Goal: Check status: Check status

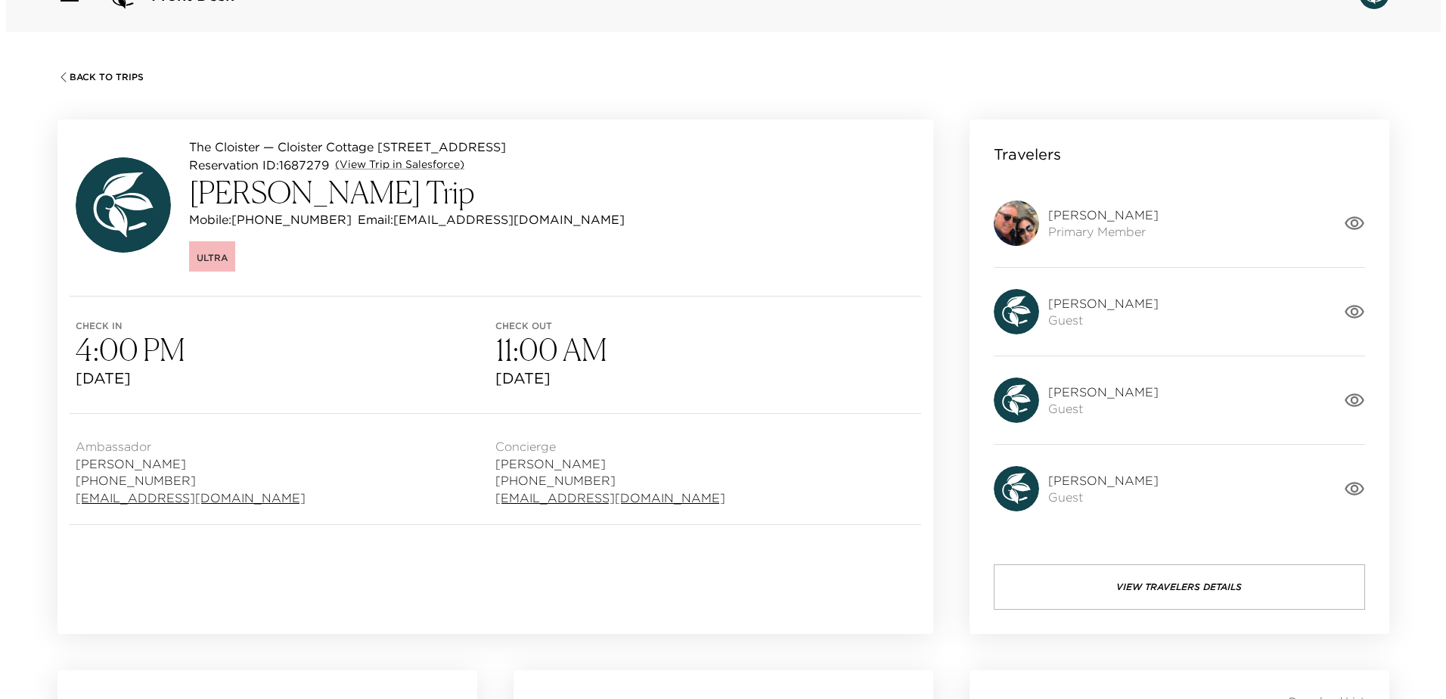
scroll to position [76, 0]
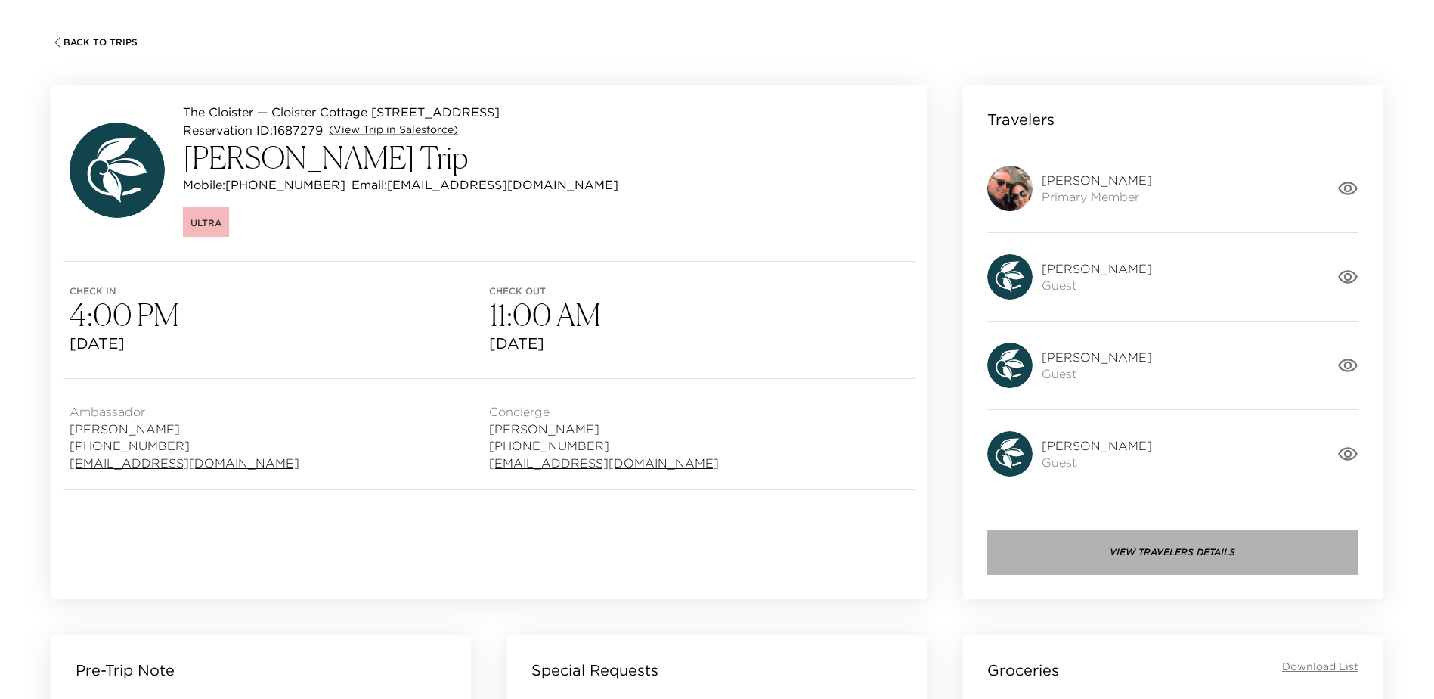
click at [1165, 560] on button "View Travelers Details" at bounding box center [1172, 551] width 371 height 45
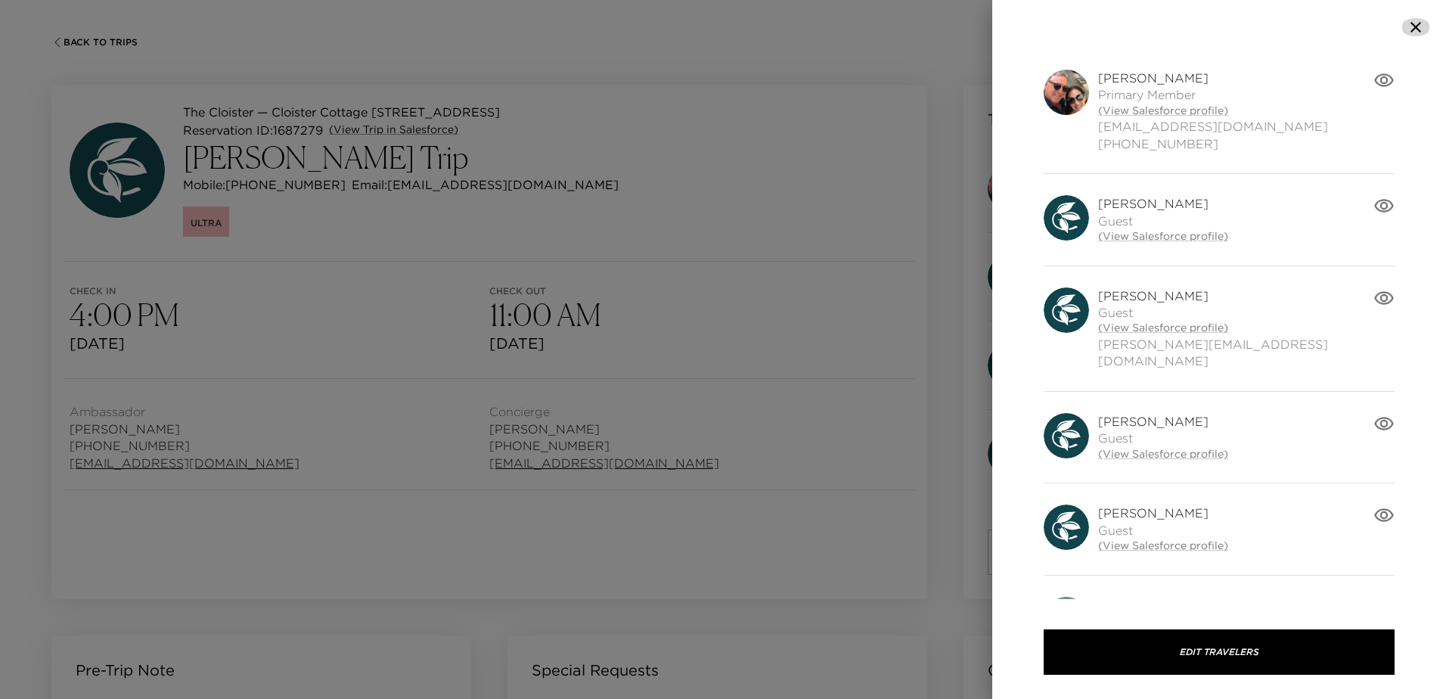
click at [1418, 26] on icon "button" at bounding box center [1415, 27] width 18 height 18
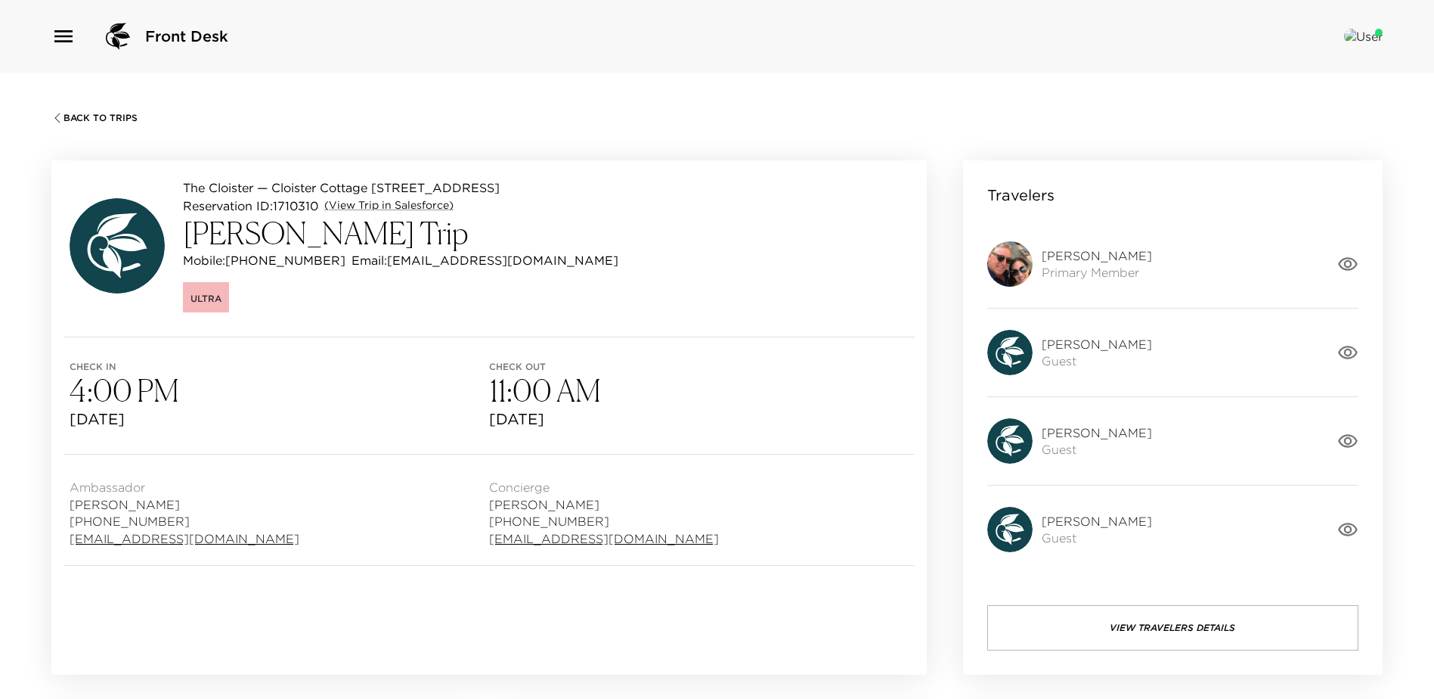
click at [1177, 634] on button "View Travelers Details" at bounding box center [1172, 627] width 371 height 45
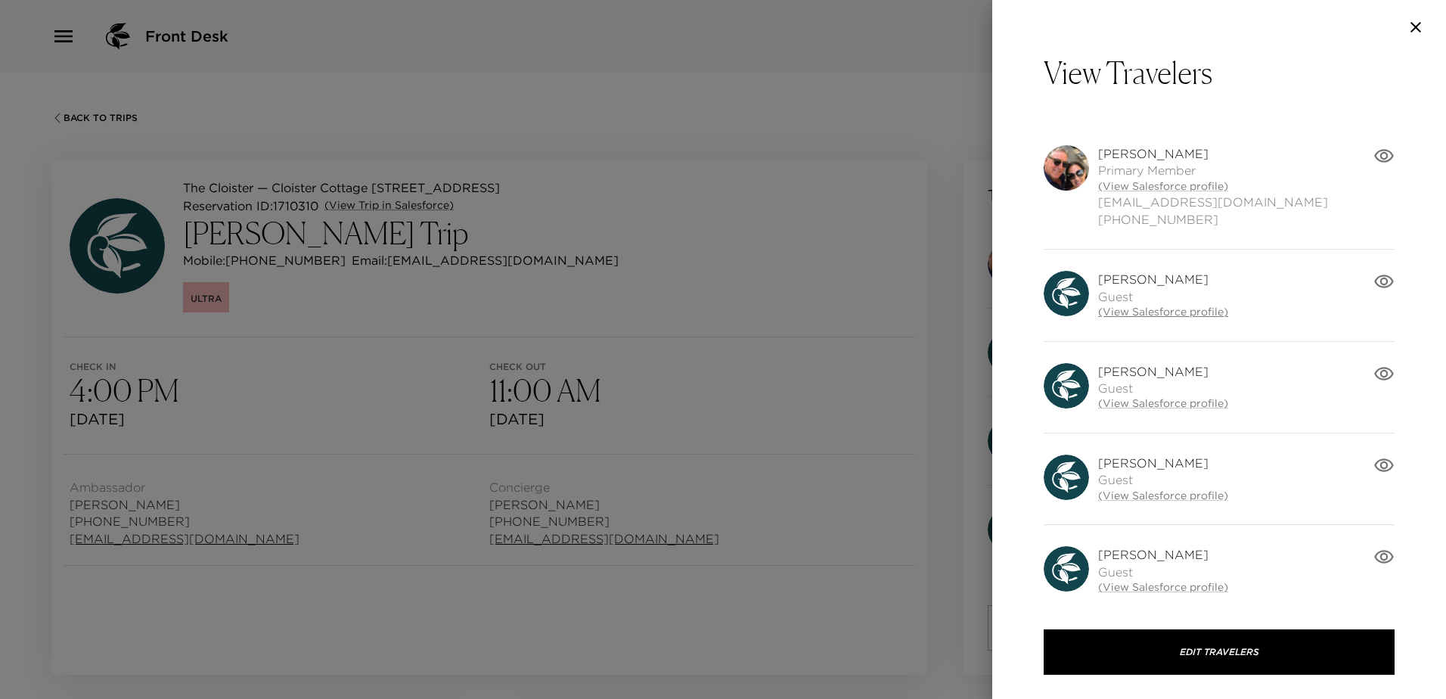
click at [1154, 312] on link "(View Salesforce profile)" at bounding box center [1163, 312] width 130 height 15
click at [790, 136] on div at bounding box center [723, 349] width 1446 height 699
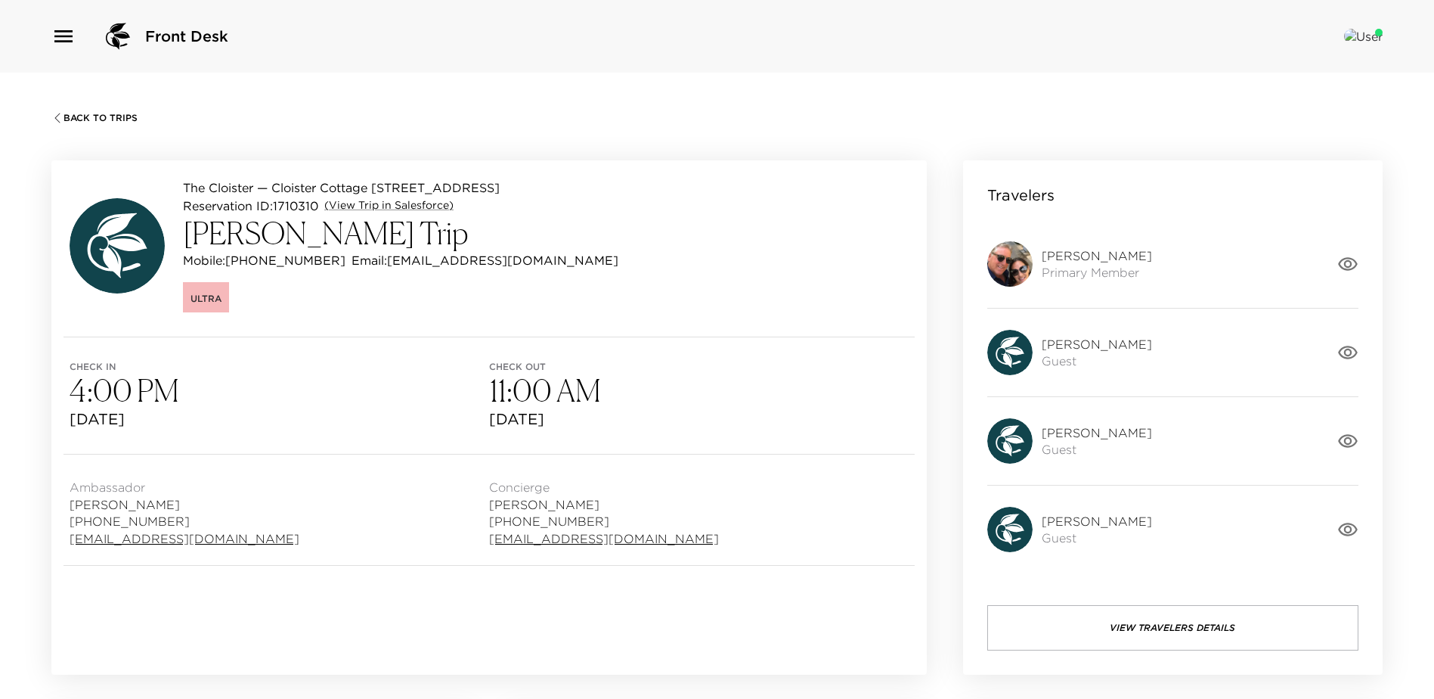
click at [97, 116] on span "Back To Trips" at bounding box center [101, 118] width 74 height 11
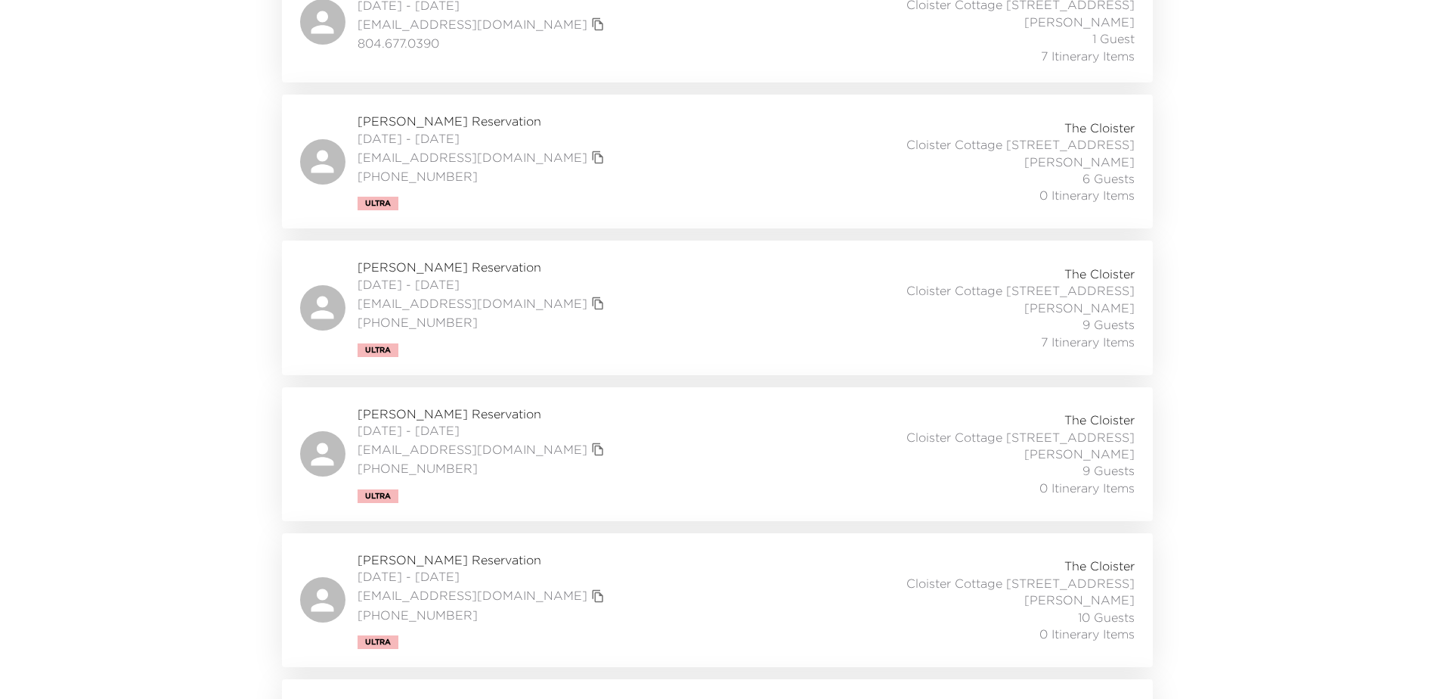
scroll to position [1731, 0]
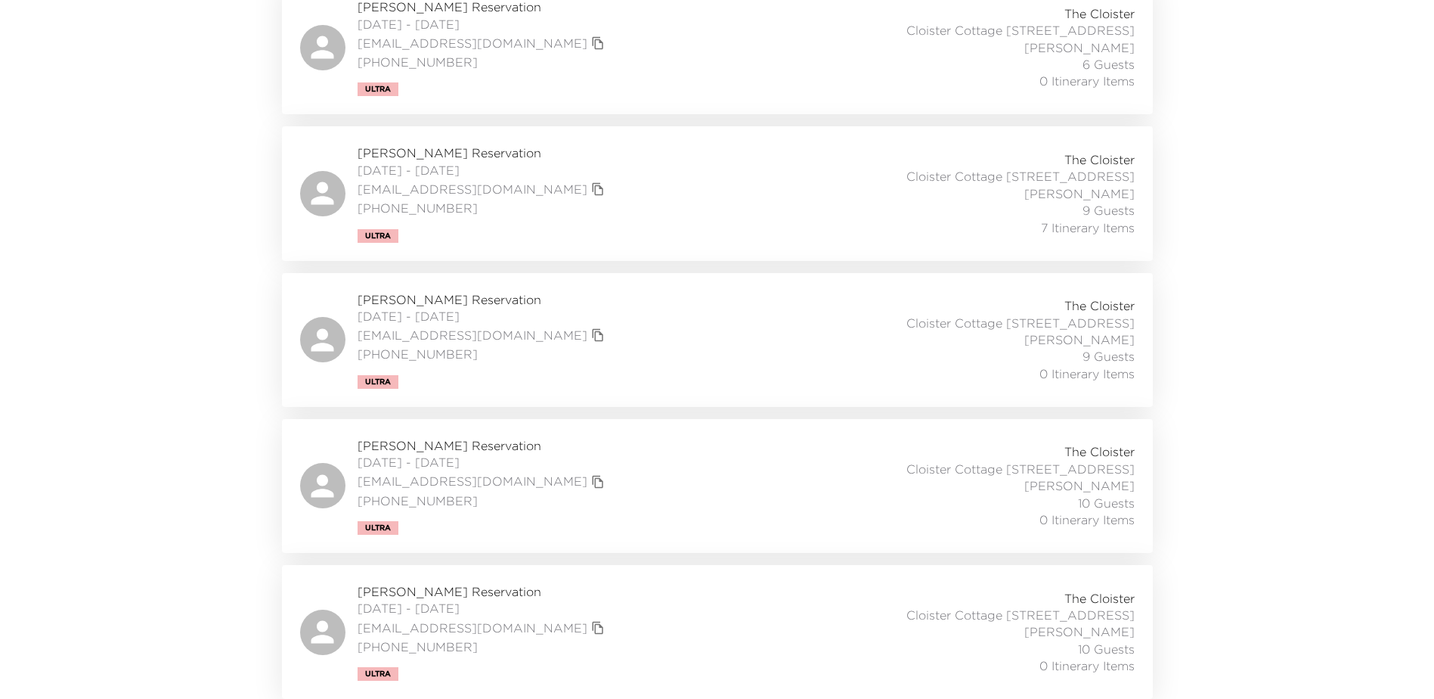
click at [627, 473] on div "Mark Schreiber Reservation 10/03/2025 - 10/05/2025 mschreiber717@gmail.com (630…" at bounding box center [717, 486] width 835 height 98
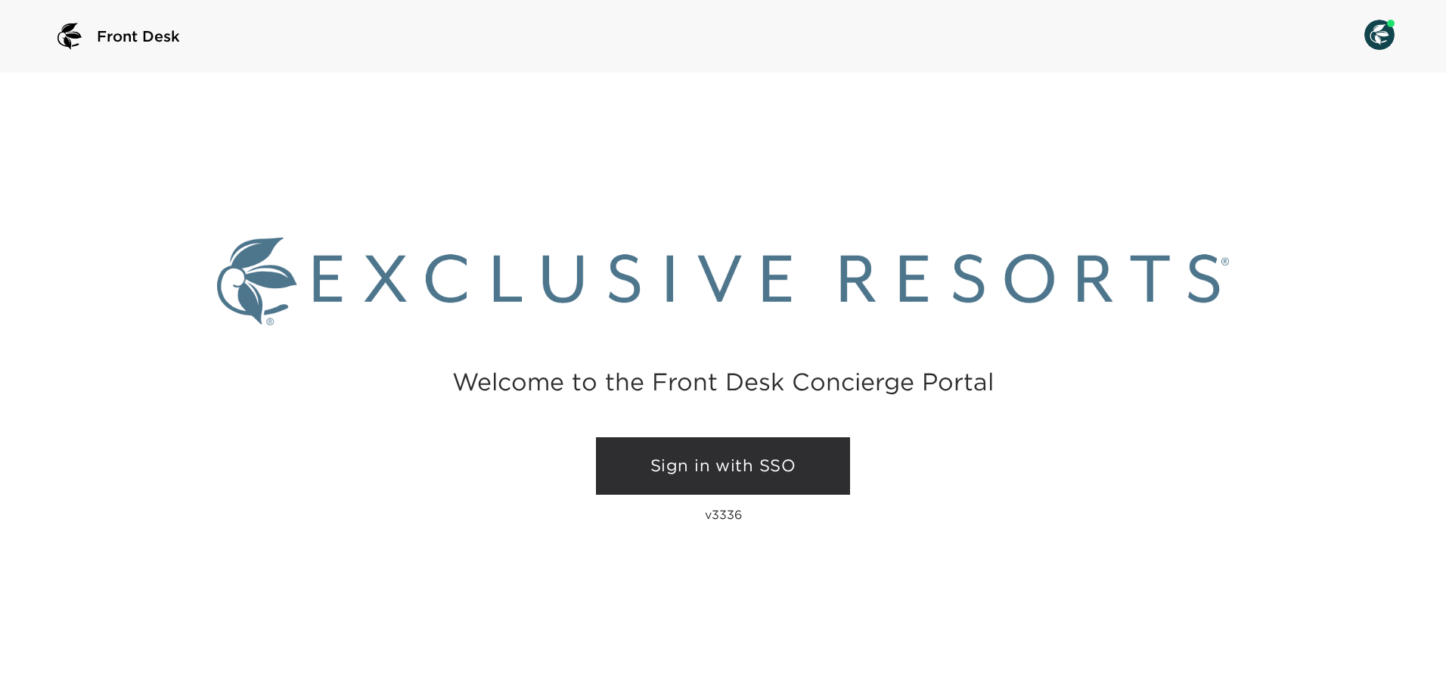
click at [720, 462] on link "Sign in with SSO" at bounding box center [723, 465] width 254 height 57
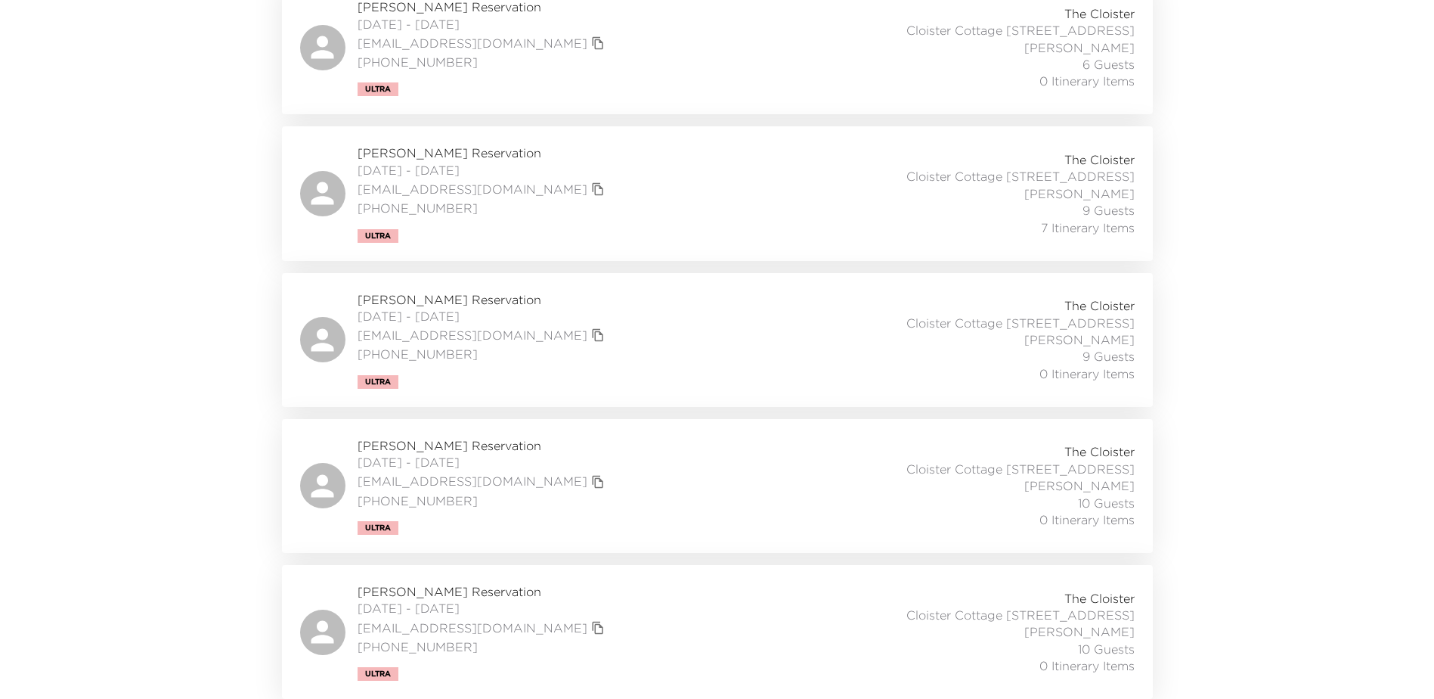
scroll to position [1731, 0]
click at [652, 480] on div "[PERSON_NAME] Reservation [DATE] - [DATE] [EMAIL_ADDRESS][DOMAIN_NAME] [PHONE_N…" at bounding box center [717, 486] width 835 height 98
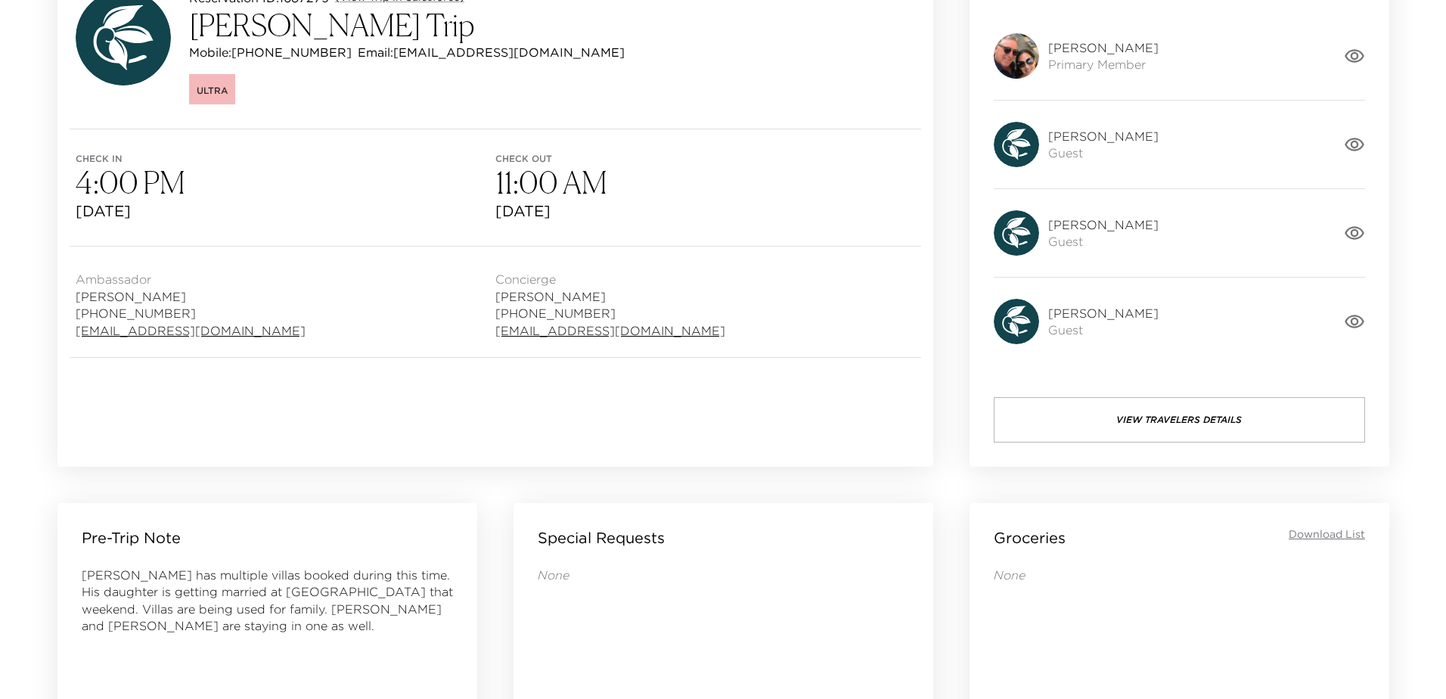
scroll to position [227, 0]
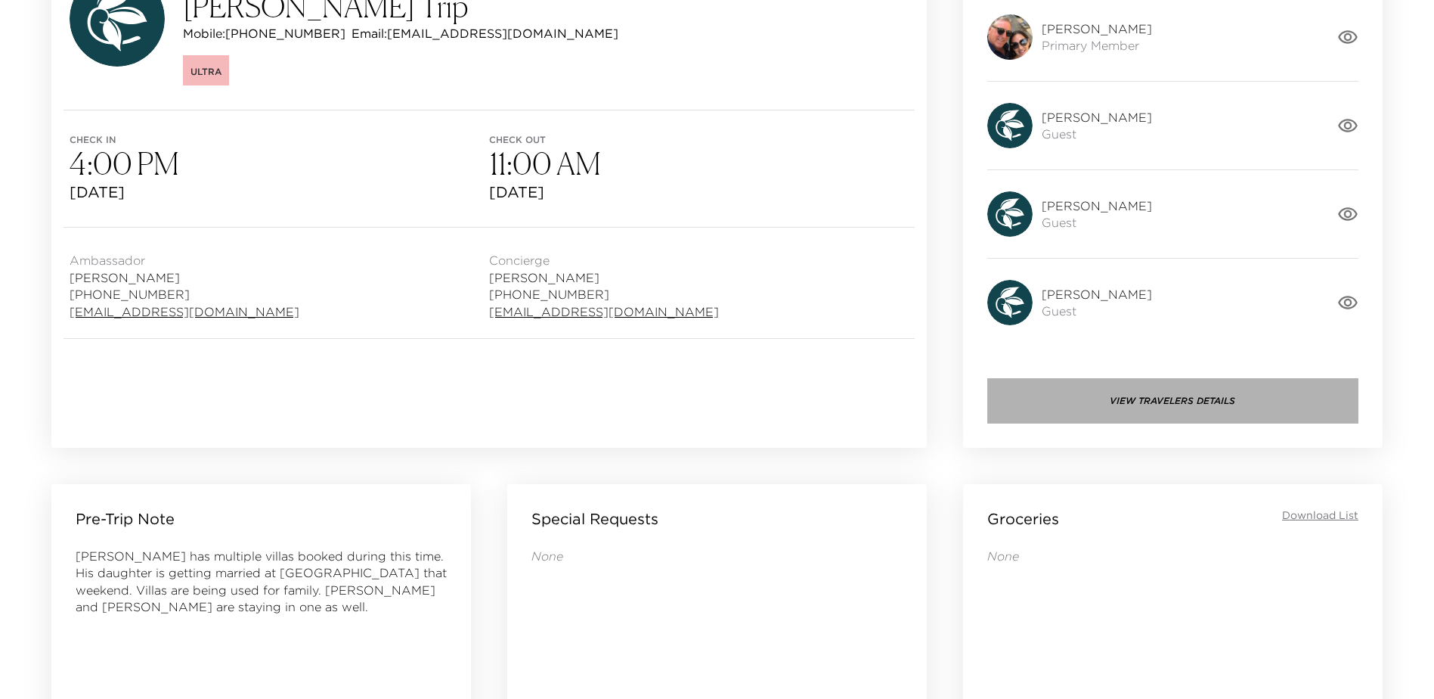
click at [1178, 411] on button "View Travelers Details" at bounding box center [1172, 400] width 371 height 45
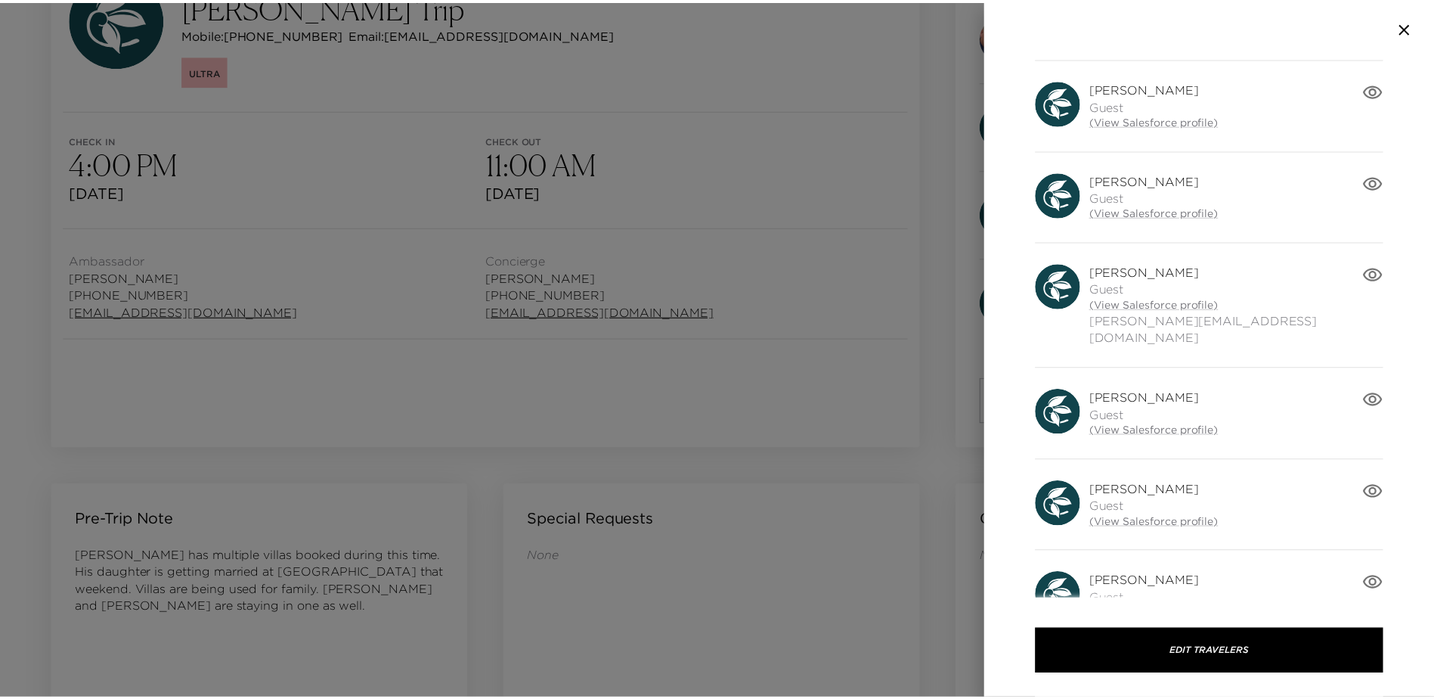
scroll to position [510, 0]
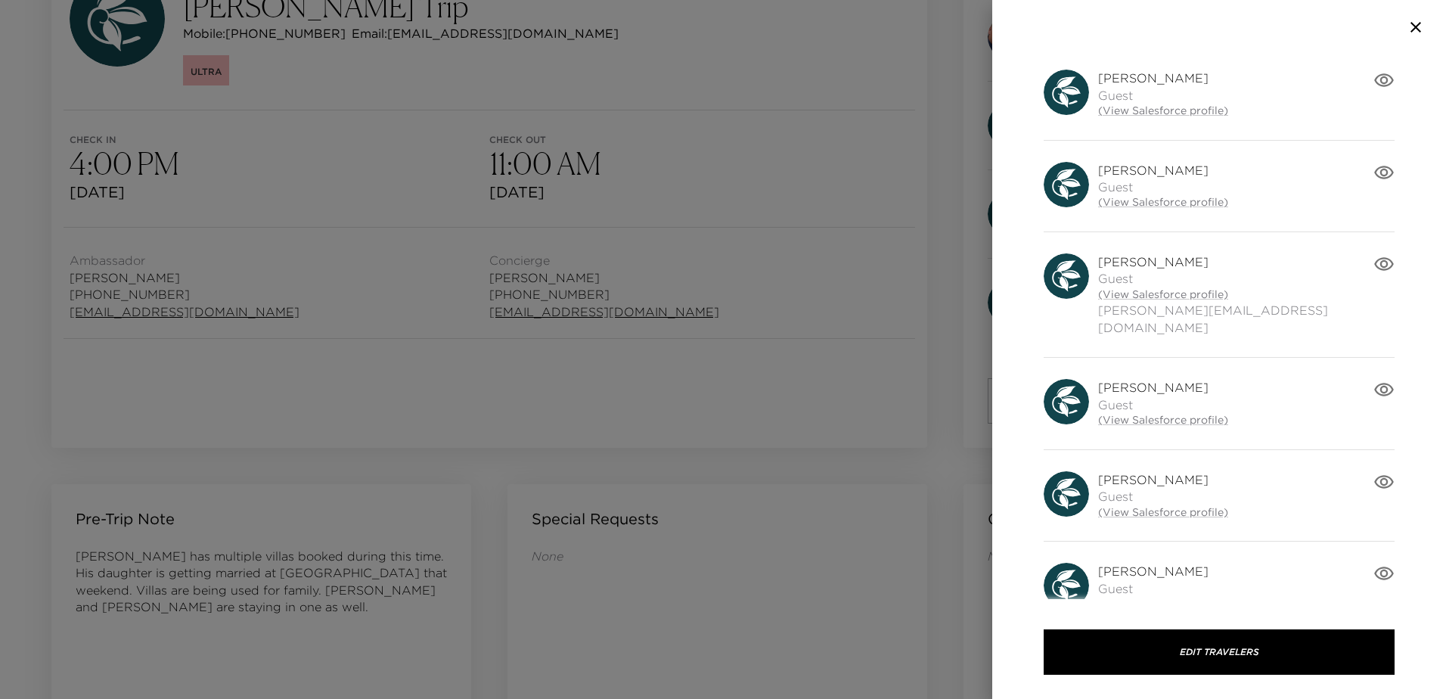
click at [672, 38] on div at bounding box center [723, 349] width 1446 height 699
